Goal: Information Seeking & Learning: Find specific fact

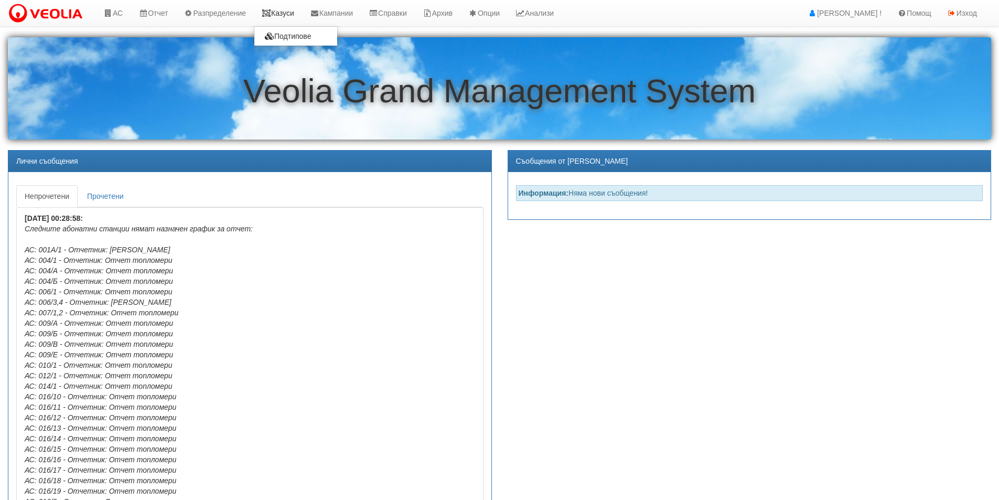
click at [285, 18] on link "Казуси" at bounding box center [278, 13] width 48 height 26
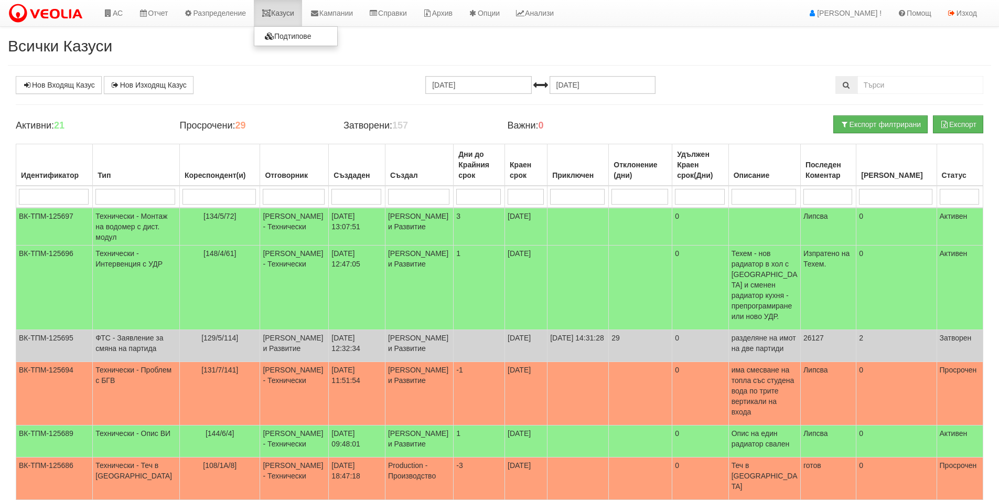
click at [293, 7] on link "Казуси" at bounding box center [278, 13] width 48 height 26
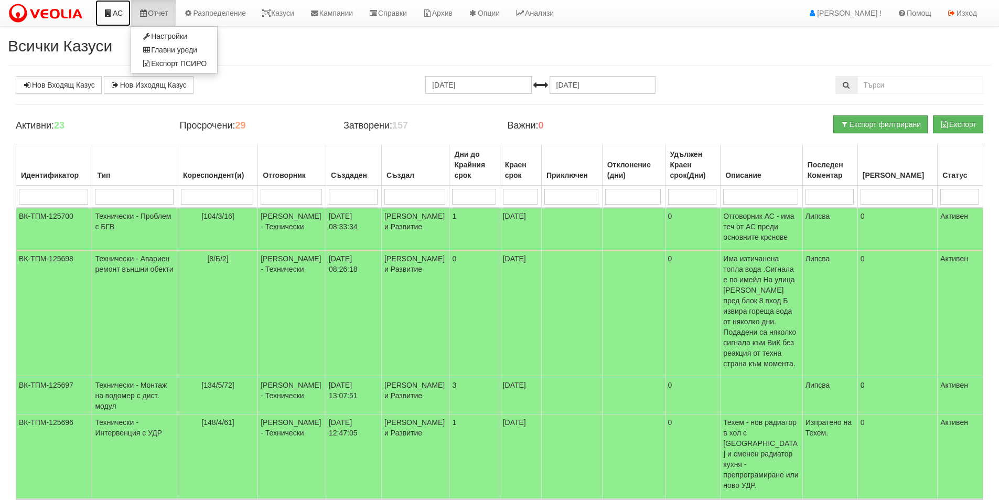
click at [119, 10] on link "АС" at bounding box center [112, 13] width 35 height 26
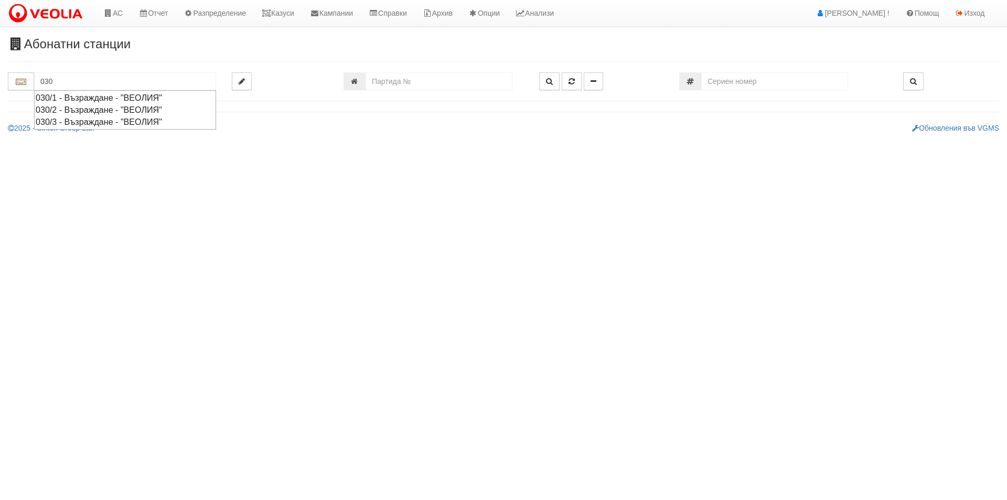
click at [143, 98] on div "030/1 - Възраждане - "ВЕОЛИЯ"" at bounding box center [125, 98] width 179 height 12
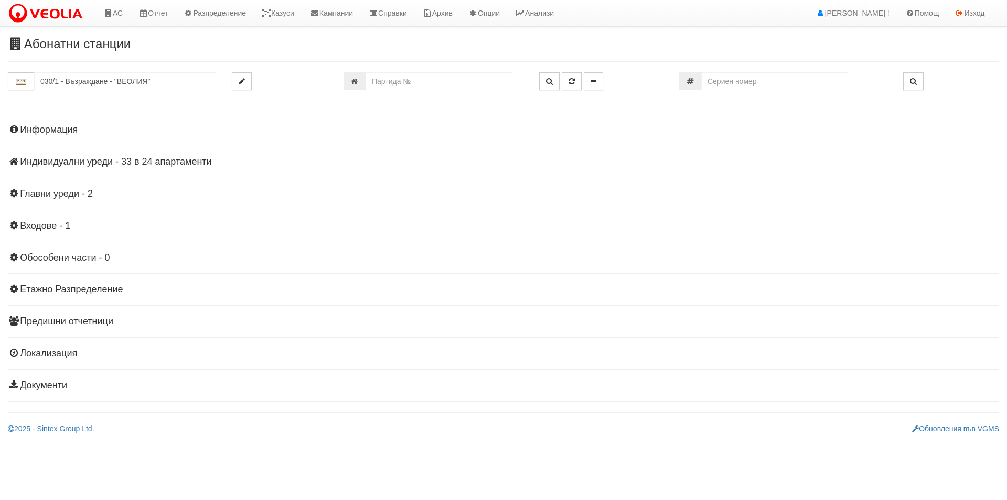
click at [87, 159] on h4 "Индивидуални уреди - 33 в 24 апартаменти" at bounding box center [503, 162] width 991 height 10
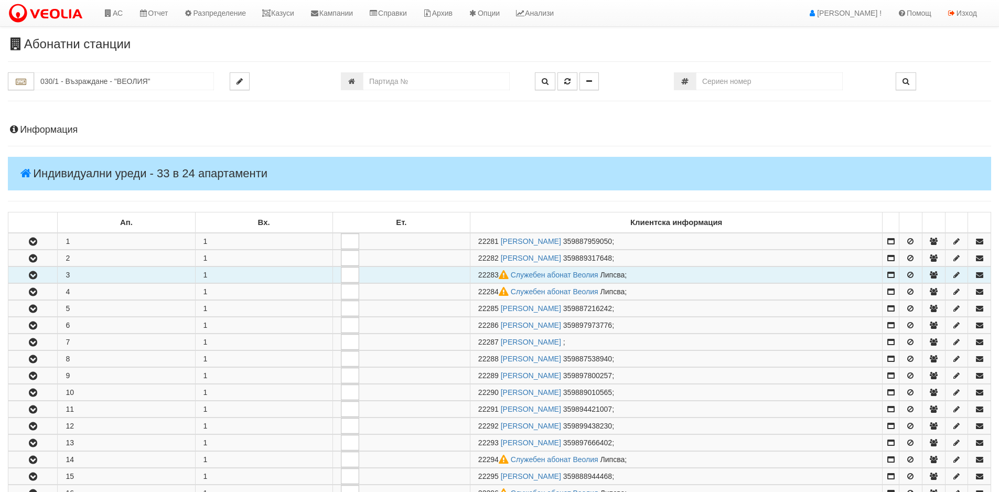
click at [36, 279] on icon "button" at bounding box center [33, 275] width 13 height 7
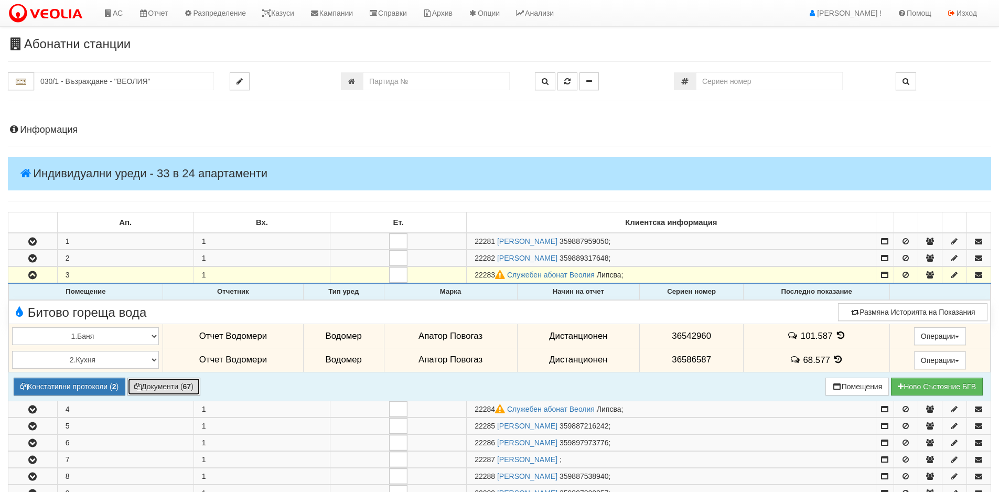
click at [180, 390] on button "Документи ( 67 )" at bounding box center [163, 387] width 73 height 18
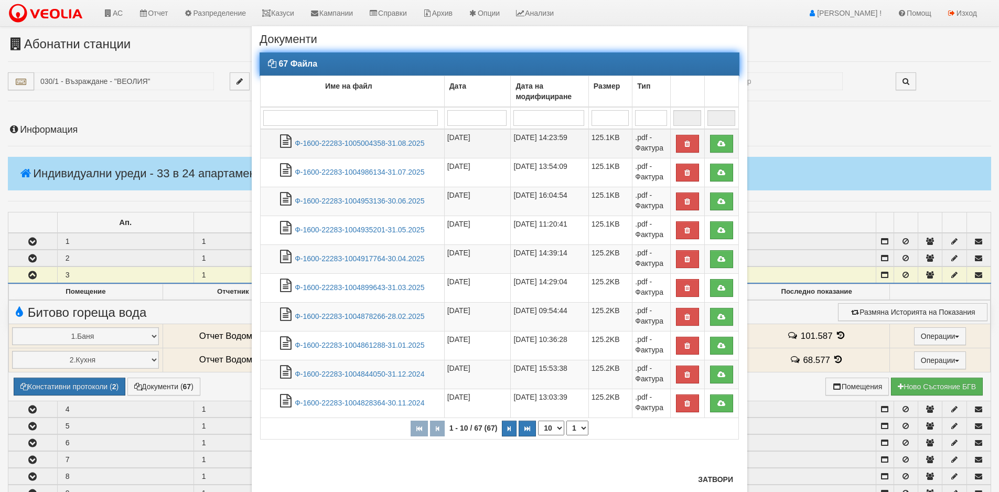
click at [357, 147] on td "Ф-1600-22283-1005004358-31.08.2025" at bounding box center [353, 143] width 184 height 29
click at [356, 143] on link "Ф-1600-22283-1005004358-31.08.2025" at bounding box center [360, 143] width 130 height 8
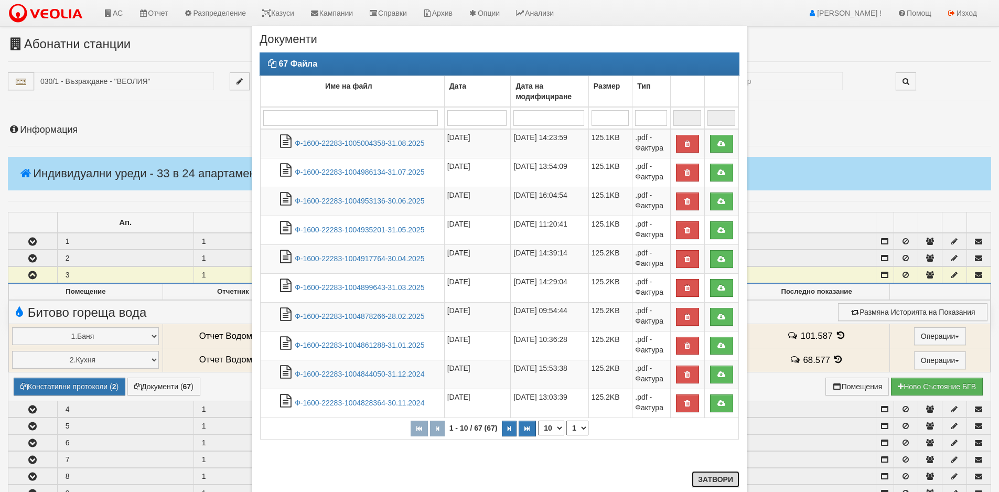
click at [722, 475] on button "Затвори" at bounding box center [716, 479] width 48 height 17
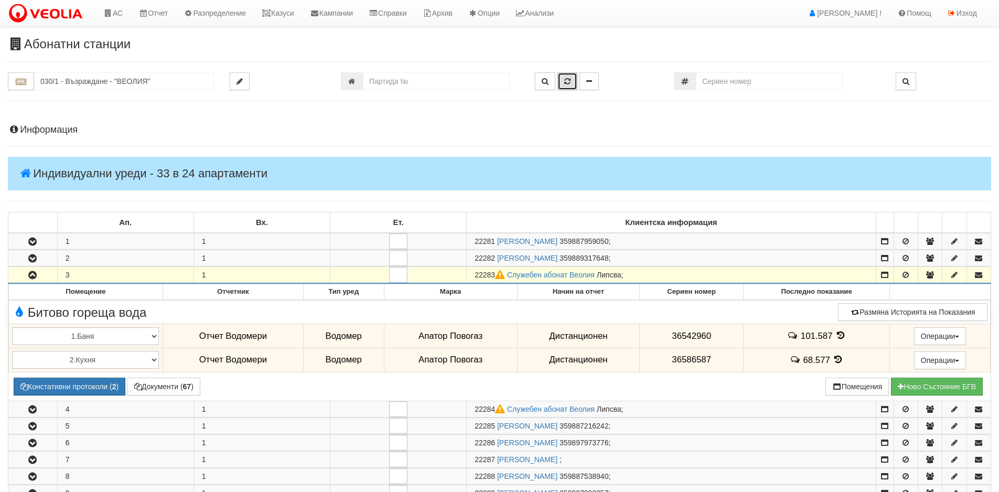
click at [566, 80] on icon "button" at bounding box center [567, 81] width 6 height 7
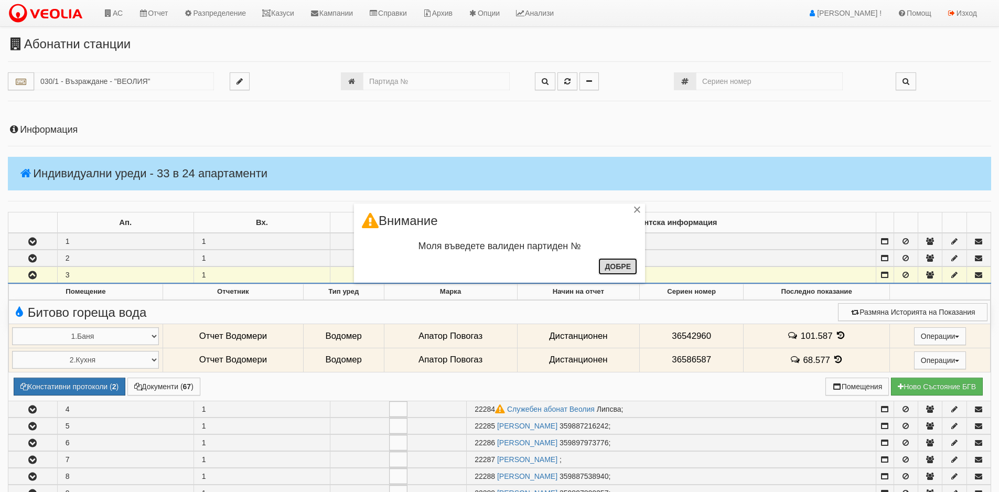
click at [625, 270] on button "Добре" at bounding box center [617, 266] width 39 height 17
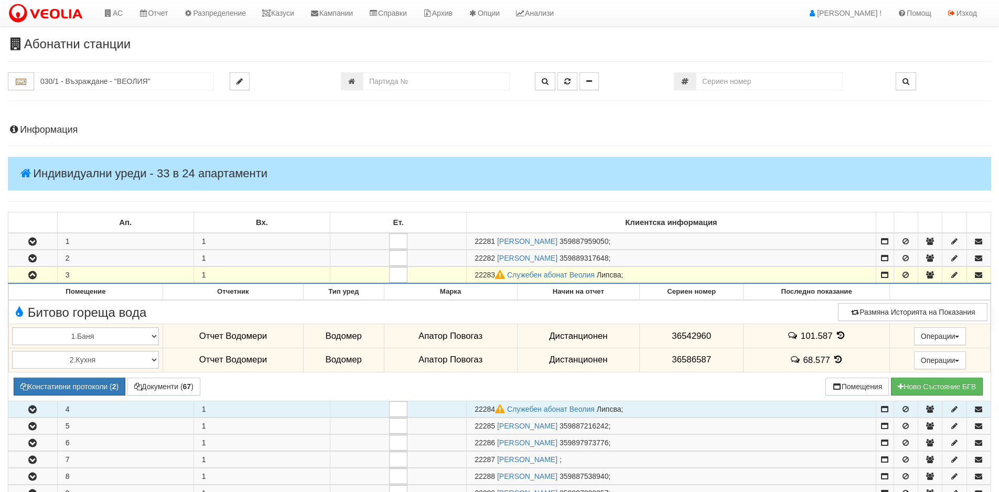
click at [38, 411] on icon "button" at bounding box center [32, 409] width 13 height 7
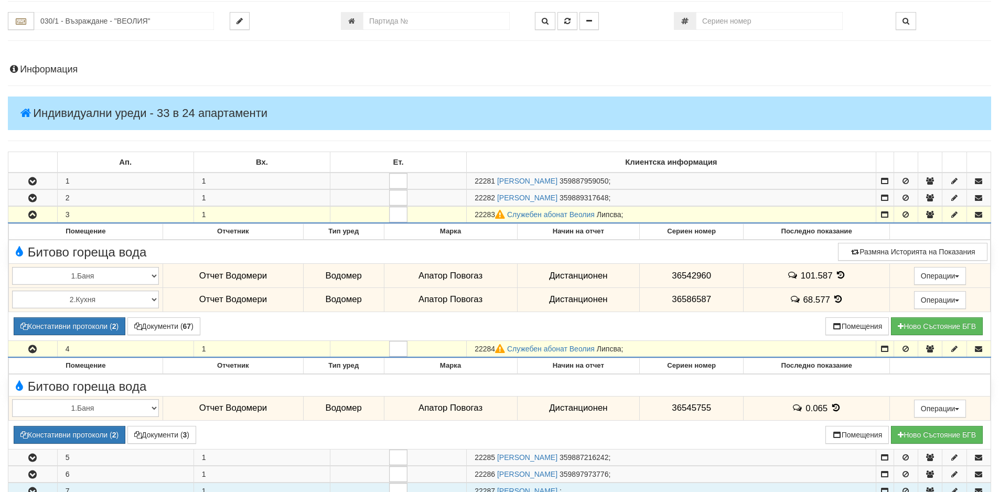
scroll to position [157, 0]
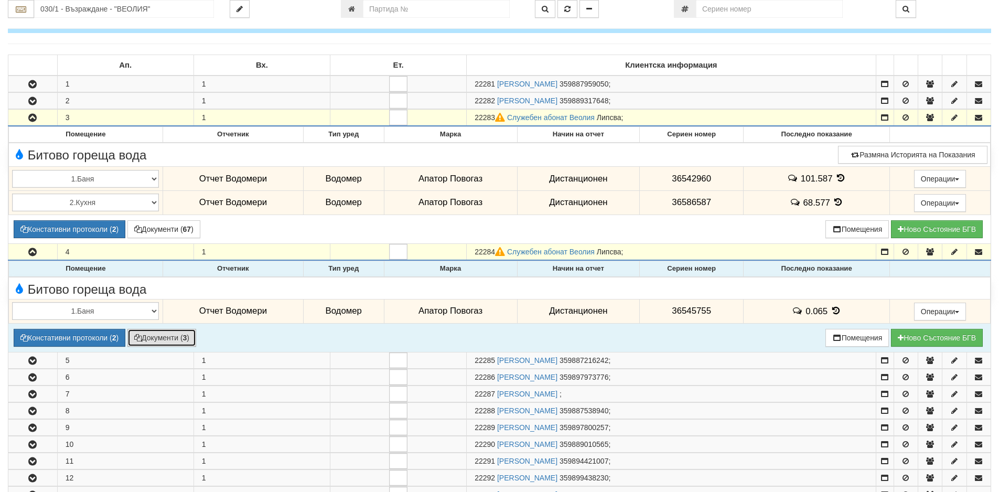
click at [174, 335] on button "Документи ( 3 )" at bounding box center [161, 338] width 69 height 18
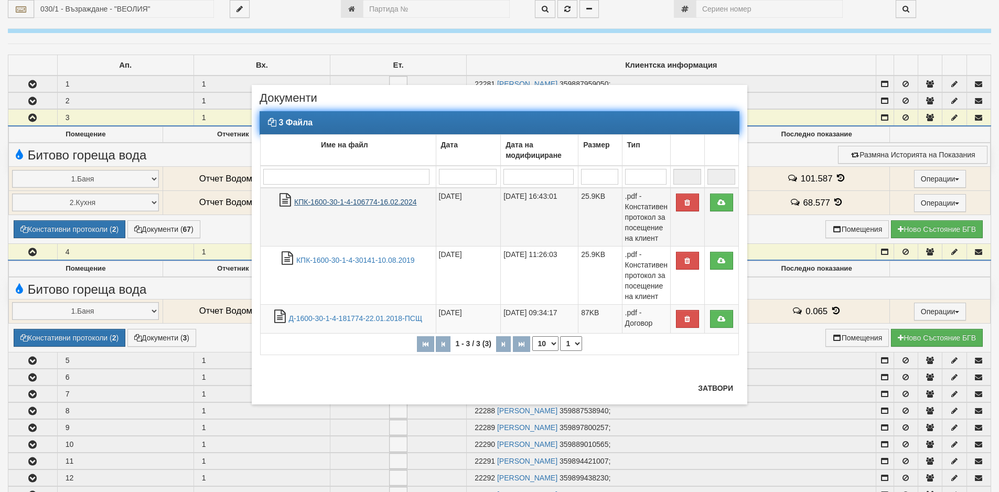
click at [373, 203] on link "КПК-1600-30-1-4-106774-16.02.2024" at bounding box center [355, 202] width 122 height 8
click at [346, 314] on link "Д-1600-30-1-4-181774-22.01.2018-ПСЩ" at bounding box center [356, 318] width 134 height 8
click at [126, 13] on div "× Документи 3 Файла Име на файл Дата Дата на модифициране Размер Тип 1 - 3 / 3 …" at bounding box center [499, 246] width 999 height 492
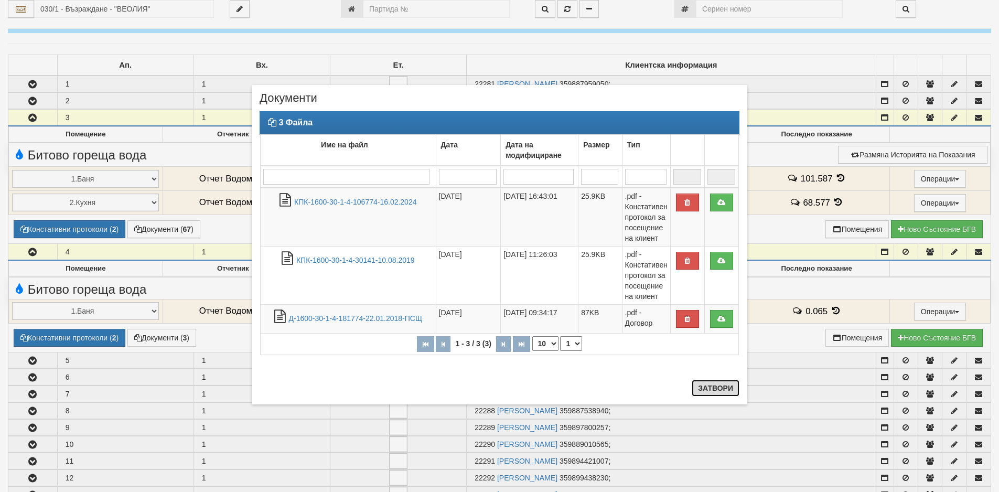
click at [716, 383] on button "Затвори" at bounding box center [716, 388] width 48 height 17
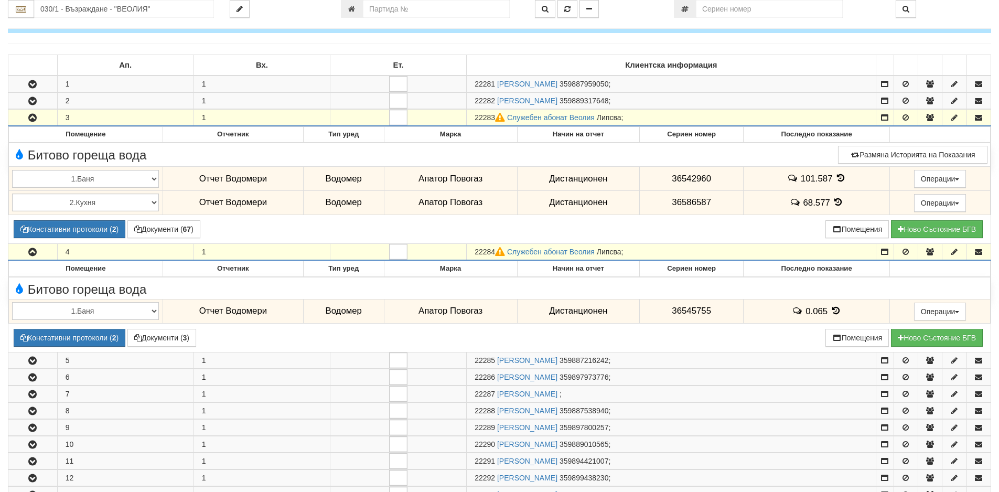
click at [136, 22] on div "030/1 - Възраждане - "ВЕОЛИЯ"" at bounding box center [499, 14] width 983 height 29
click at [132, 9] on input "030/1 - Възраждане - "ВЕОЛИЯ"" at bounding box center [124, 9] width 180 height 18
click at [200, 28] on div "119/1 - Младост - "ВЕОЛИЯ"" at bounding box center [124, 25] width 177 height 12
type input "119/1 - Младост - "ВЕОЛИЯ""
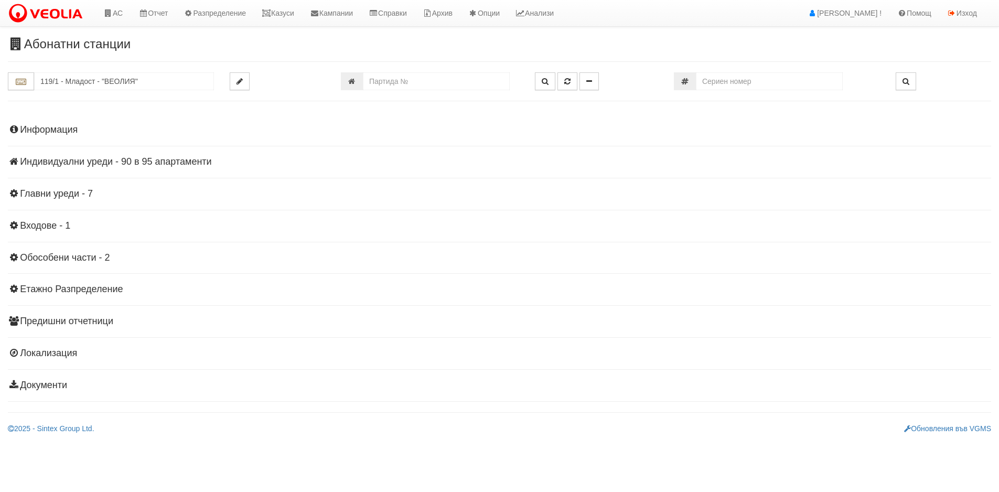
scroll to position [0, 0]
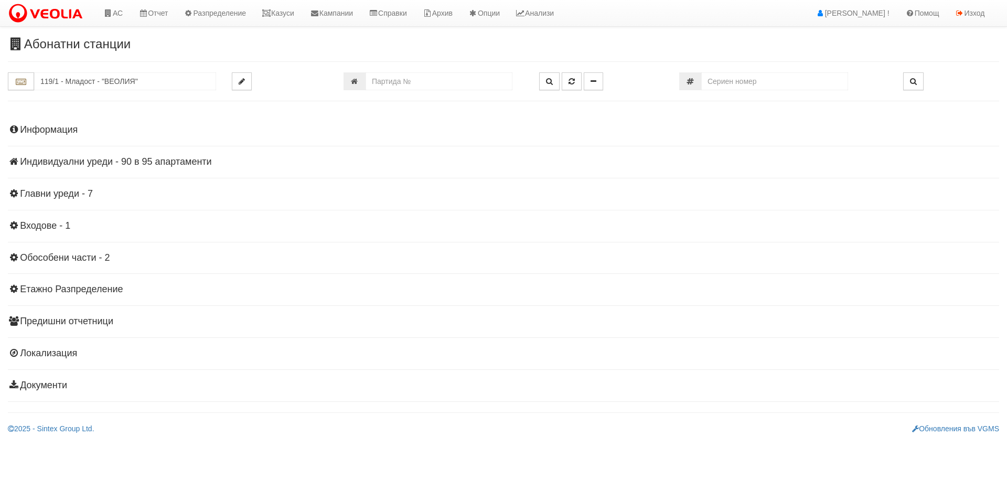
click at [78, 159] on h4 "Индивидуални уреди - 90 в 95 апартаменти" at bounding box center [503, 162] width 991 height 10
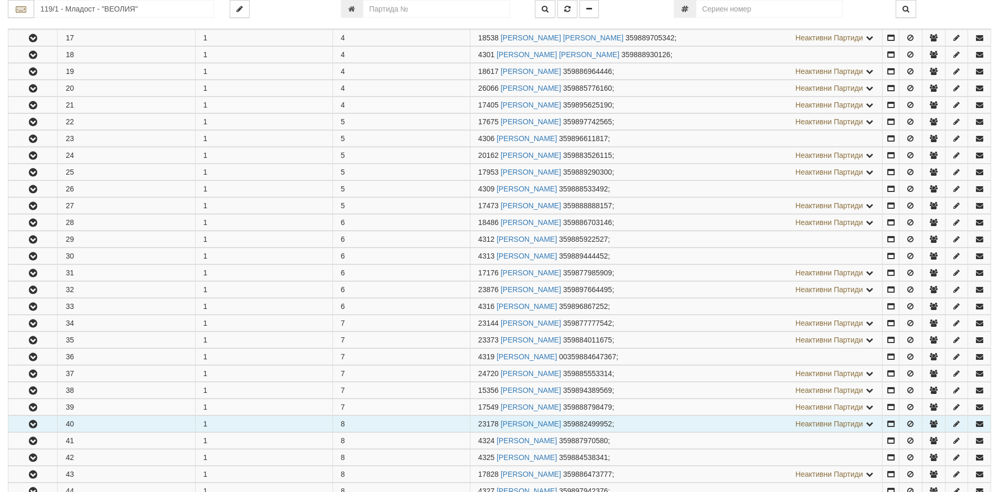
scroll to position [524, 0]
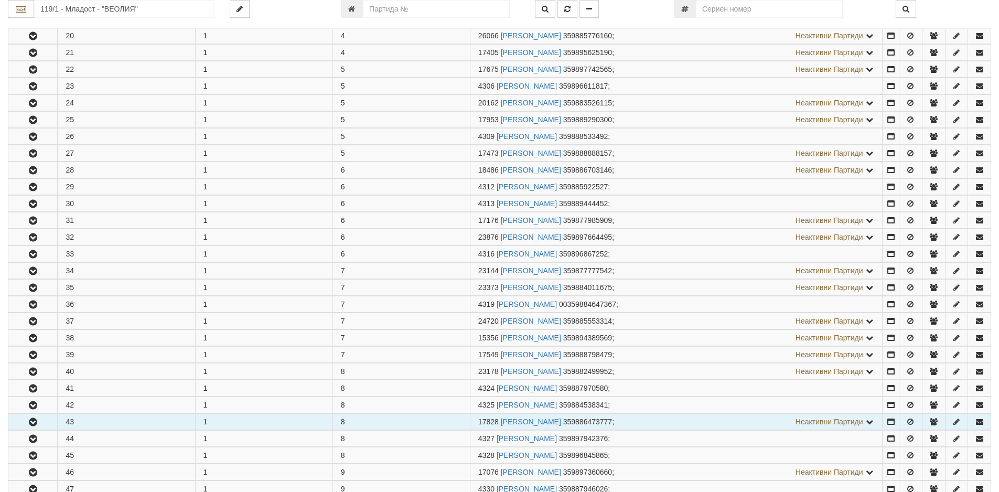
click at [31, 429] on button "button" at bounding box center [32, 422] width 49 height 16
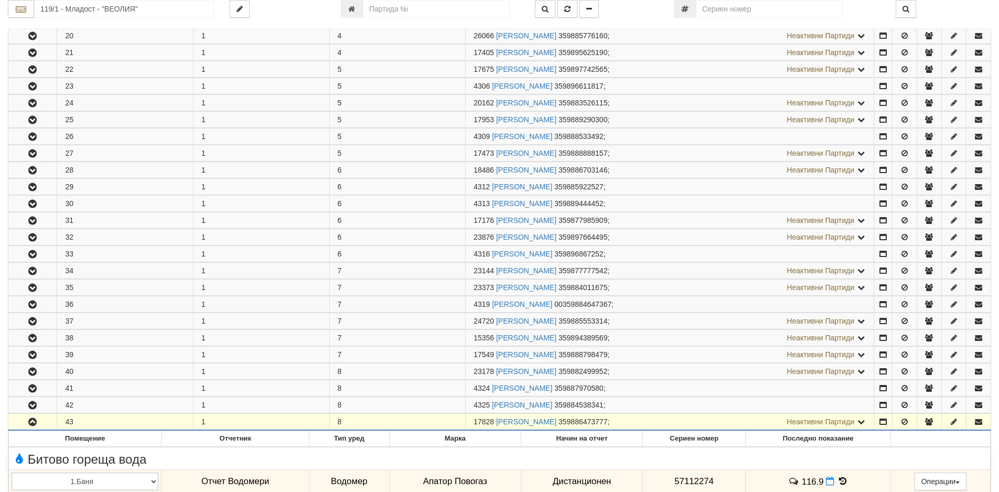
drag, startPoint x: 494, startPoint y: 421, endPoint x: 455, endPoint y: 420, distance: 38.8
click at [455, 420] on tr "43 1 8 17828 ИВАНКА ХРИСТОВА СТОЯНОВА 359886473777 ; Неактивни Партиди 4326 КРА…" at bounding box center [499, 422] width 983 height 17
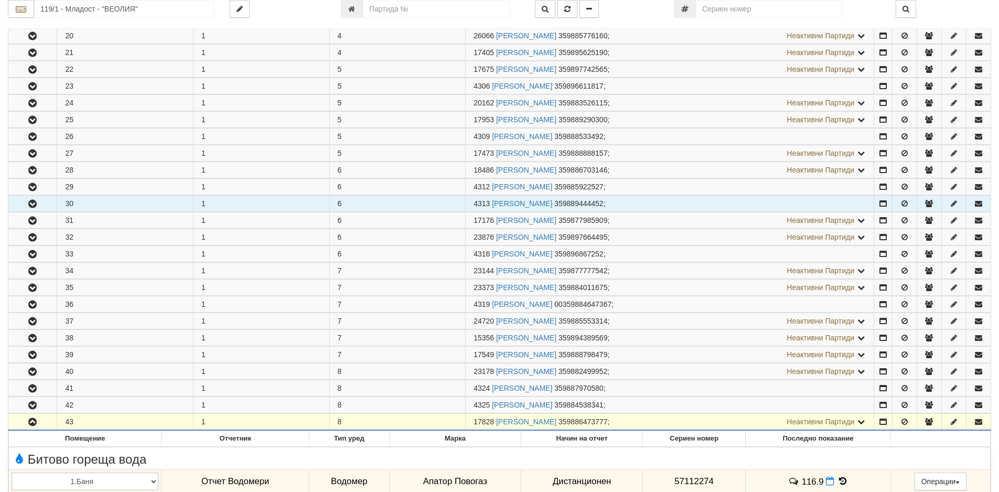
copy tr "17828"
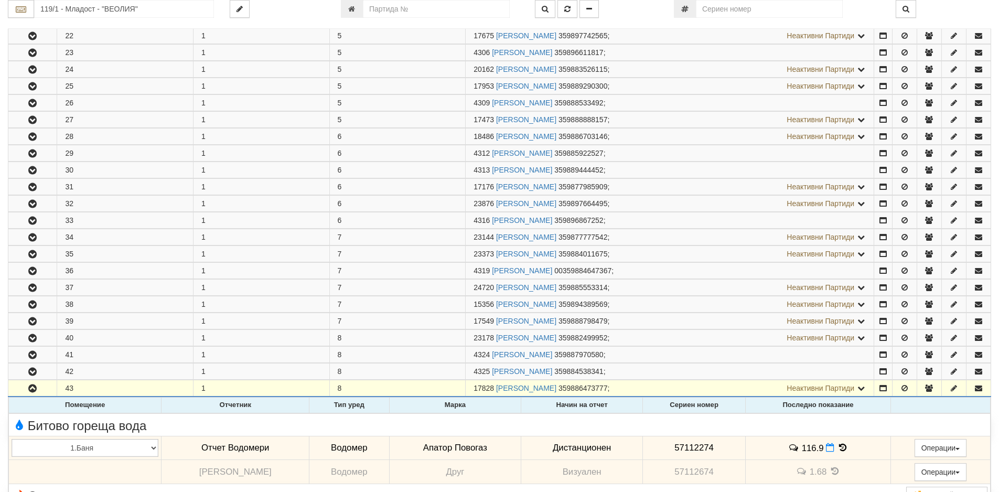
scroll to position [577, 0]
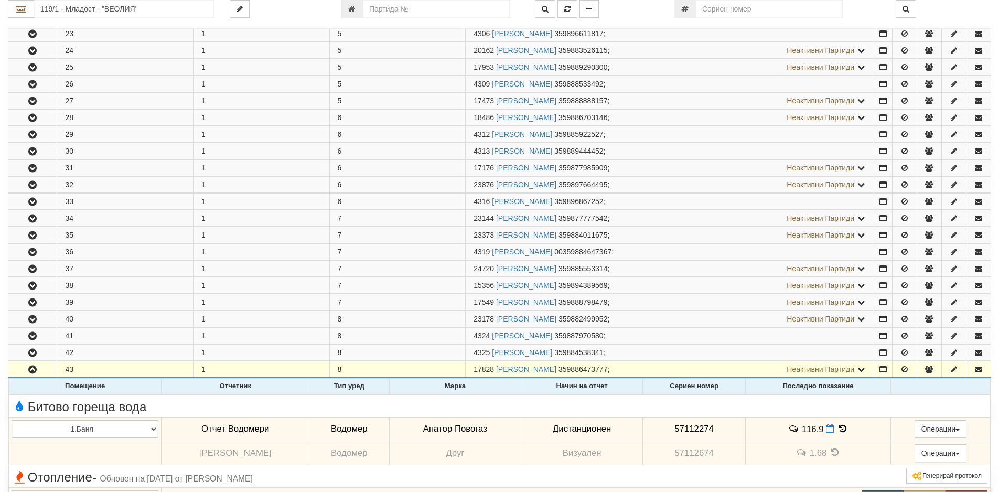
drag, startPoint x: 716, startPoint y: 425, endPoint x: 636, endPoint y: 430, distance: 80.4
click at [636, 428] on tr "1.Баня 2.Кухня 3.Тоалетна 4.Всекидневна 5.Спалня 1 6.Спалня 2 7.Коридор 8.Терас…" at bounding box center [500, 429] width 982 height 24
copy tr "Дистанционен 57112274"
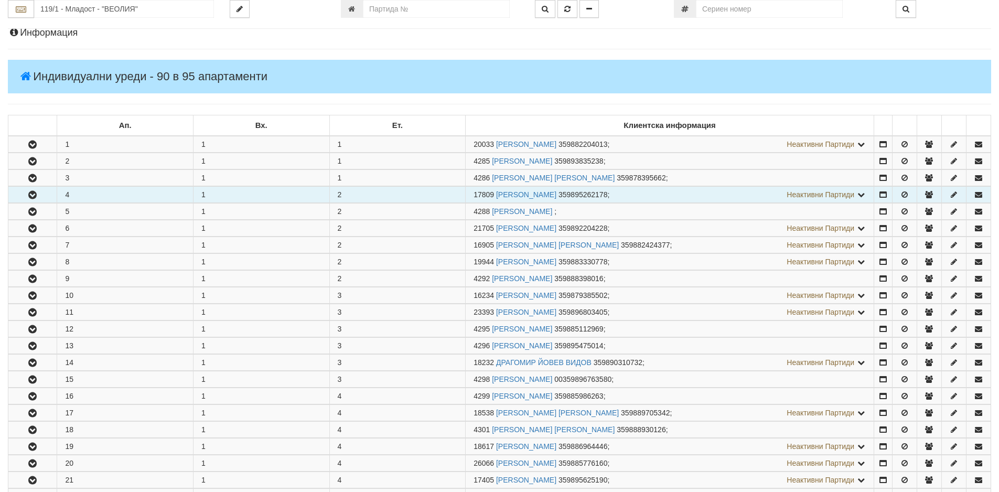
scroll to position [0, 0]
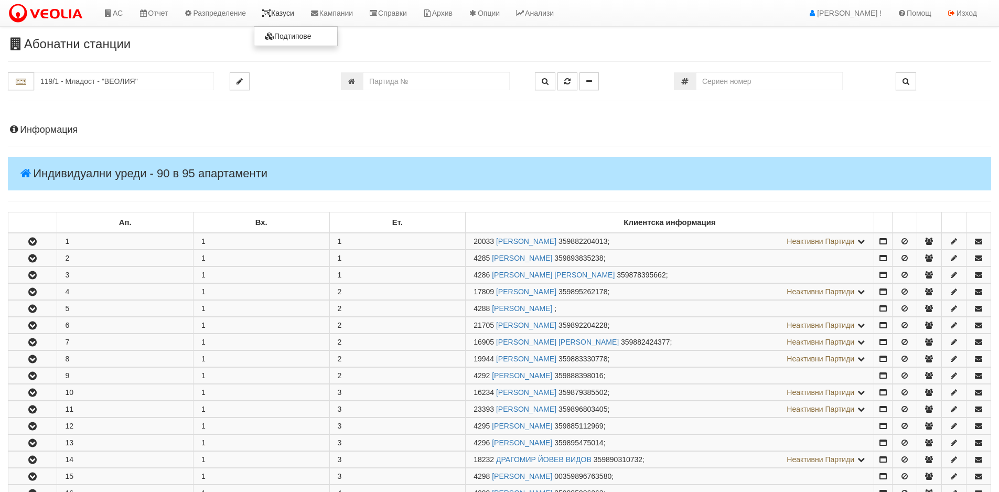
click at [286, 16] on link "Казуси" at bounding box center [278, 13] width 48 height 26
